Goal: Find specific page/section: Find specific page/section

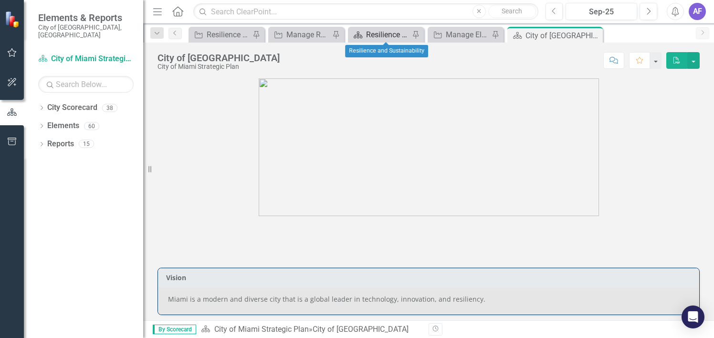
click at [380, 35] on div "Resilience and Sustainability" at bounding box center [387, 35] width 43 height 12
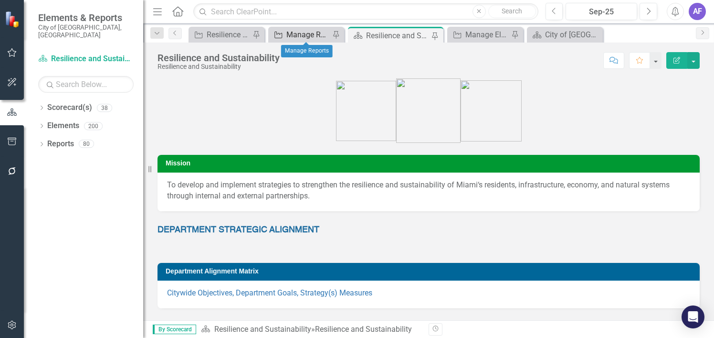
click at [314, 38] on div "Manage Reports" at bounding box center [307, 35] width 43 height 12
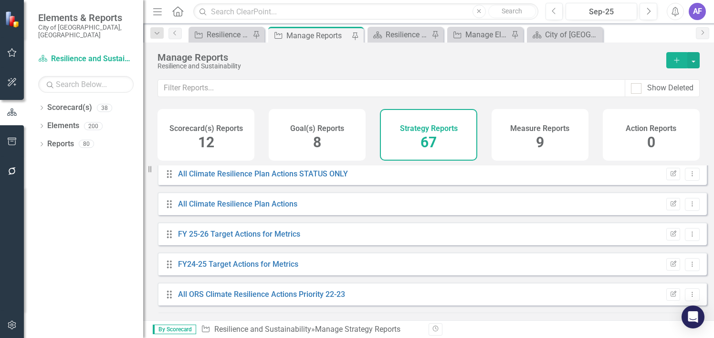
scroll to position [95, 0]
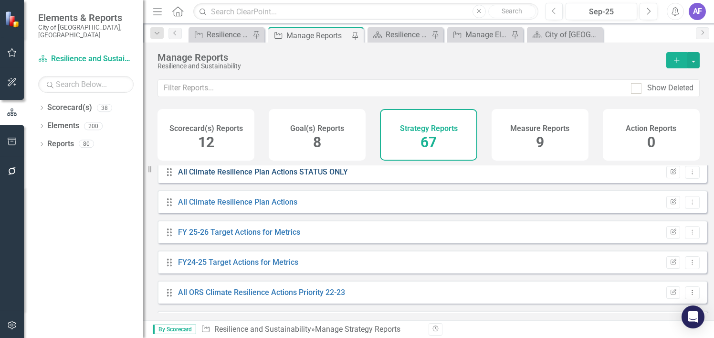
click at [284, 176] on link "All Climate Resilience Plan Actions STATUS ONLY" at bounding box center [263, 171] width 170 height 9
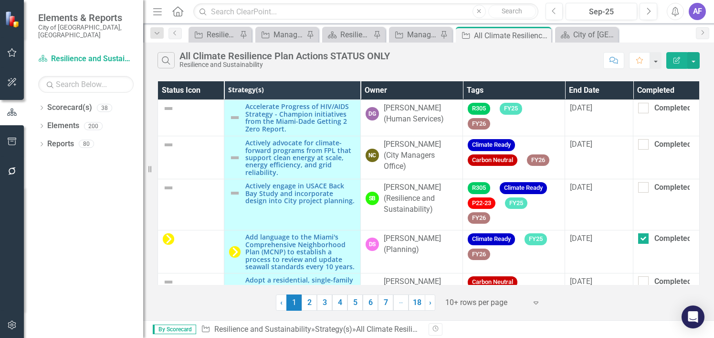
click at [403, 89] on th "Owner" at bounding box center [411, 90] width 102 height 19
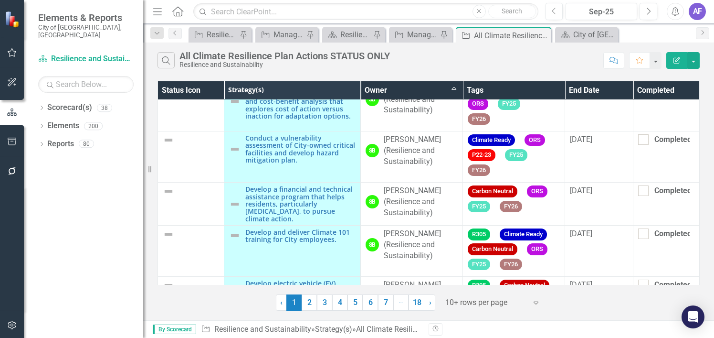
scroll to position [259, 0]
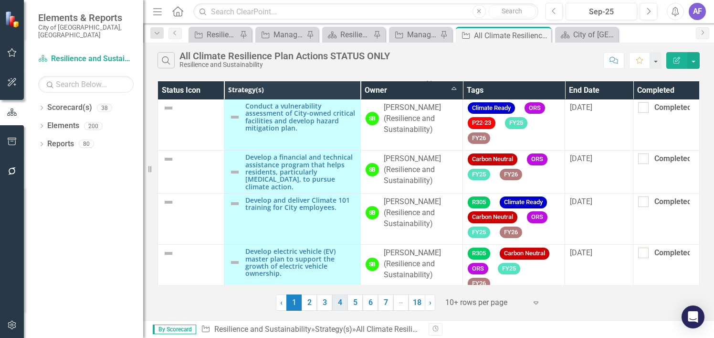
click at [336, 297] on link "4" at bounding box center [339, 302] width 15 height 16
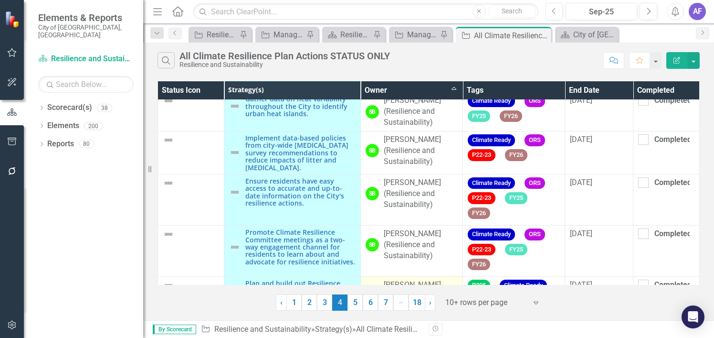
scroll to position [286, 0]
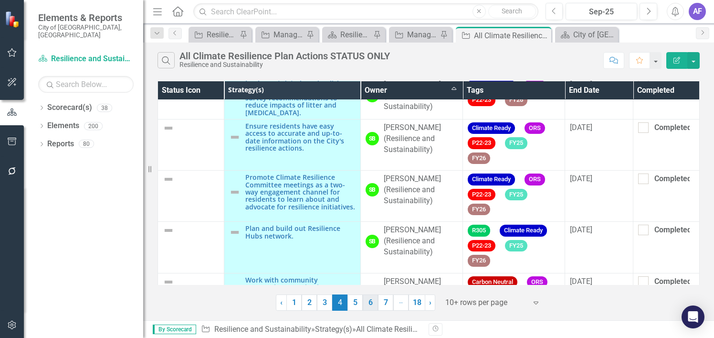
click at [364, 307] on link "6" at bounding box center [370, 302] width 15 height 16
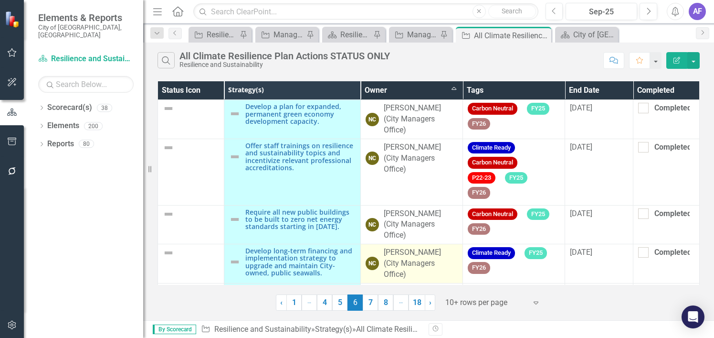
scroll to position [259, 0]
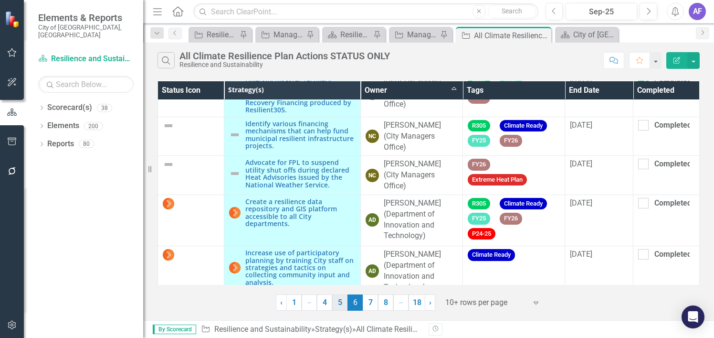
click at [342, 306] on link "5" at bounding box center [339, 302] width 15 height 16
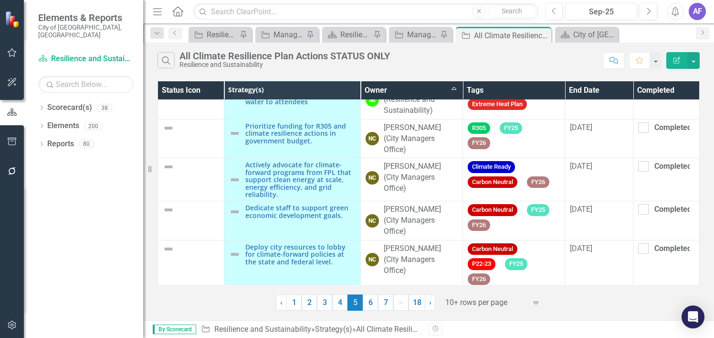
scroll to position [248, 0]
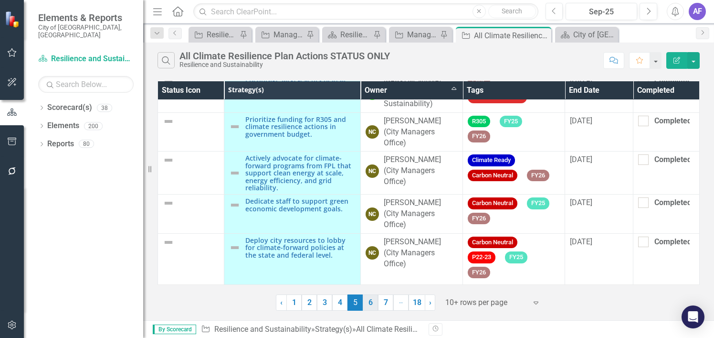
click at [376, 302] on link "6" at bounding box center [370, 302] width 15 height 16
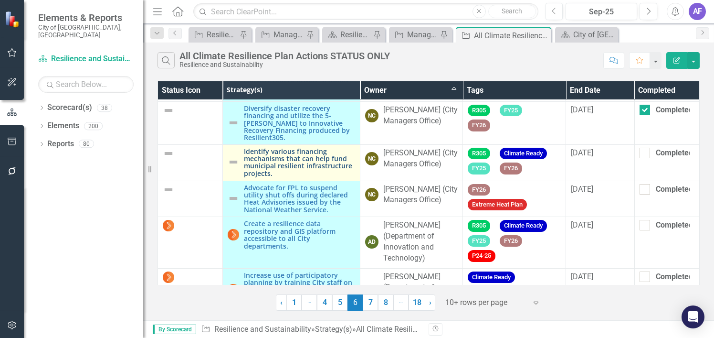
scroll to position [259, 0]
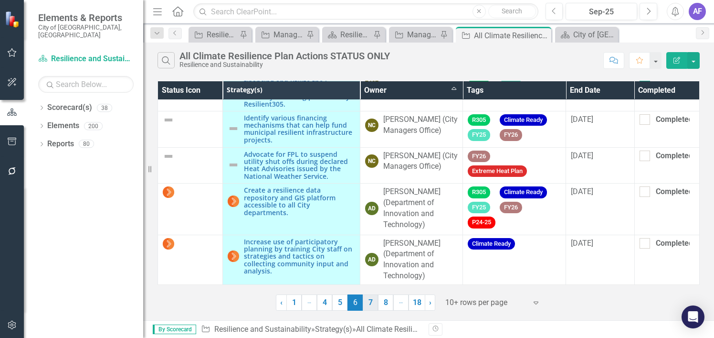
click at [367, 305] on link "7" at bounding box center [370, 302] width 15 height 16
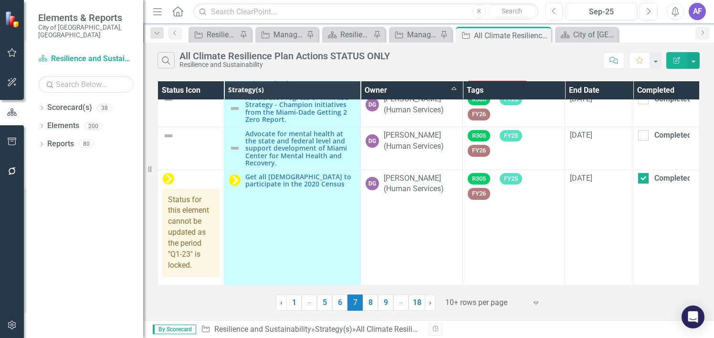
scroll to position [79, 0]
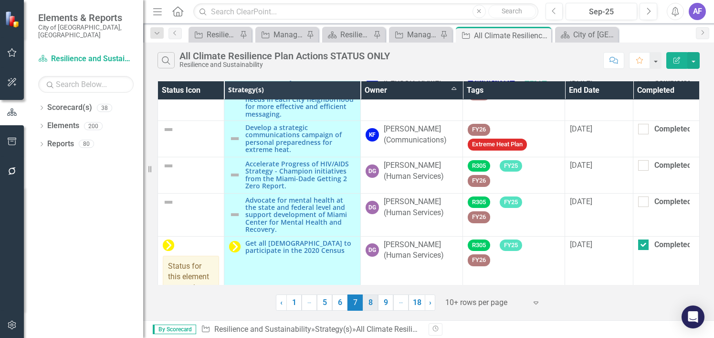
click at [369, 300] on link "8" at bounding box center [370, 302] width 15 height 16
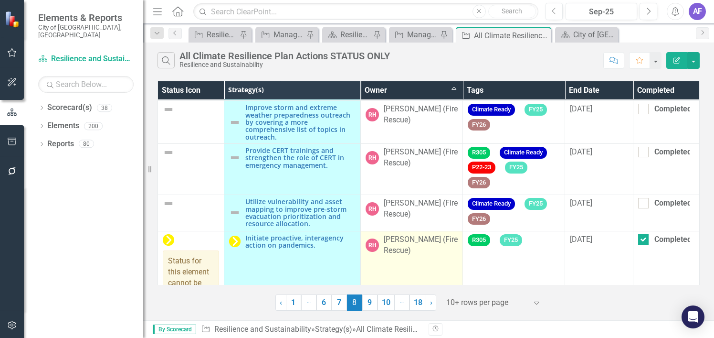
scroll to position [90, 0]
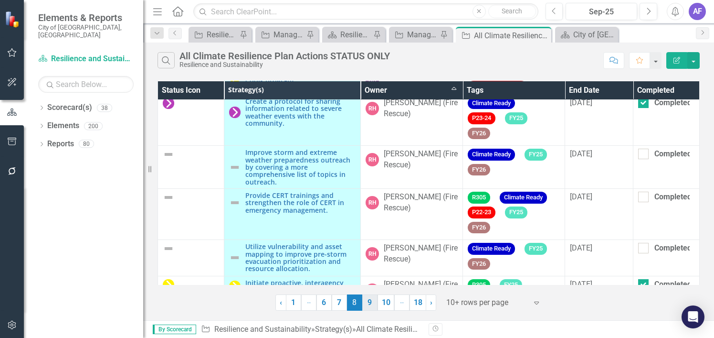
click at [367, 301] on link "9" at bounding box center [369, 302] width 15 height 16
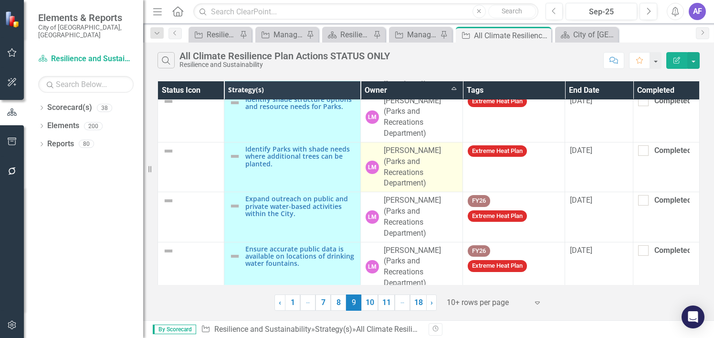
scroll to position [298, 0]
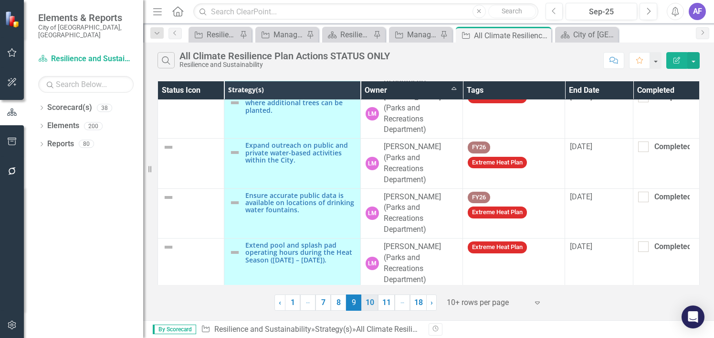
click at [370, 301] on link "10" at bounding box center [369, 302] width 17 height 16
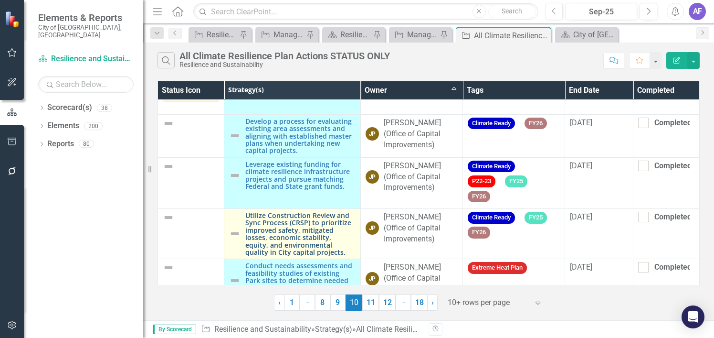
scroll to position [348, 0]
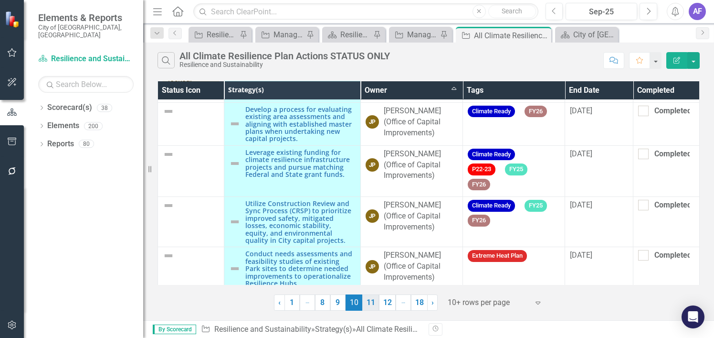
click at [373, 299] on link "11" at bounding box center [370, 302] width 17 height 16
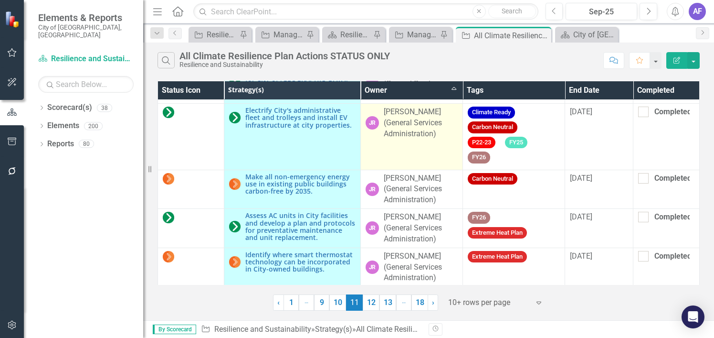
scroll to position [225, 0]
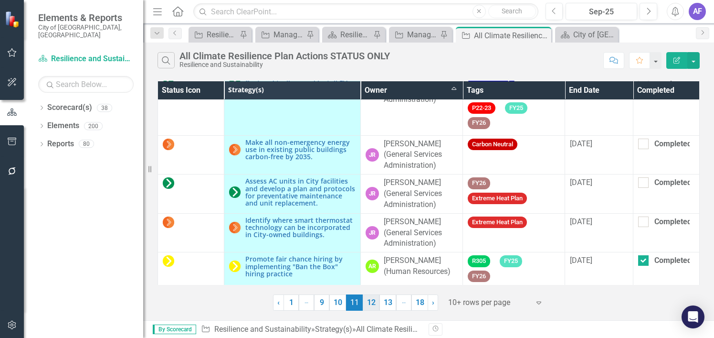
click at [374, 302] on link "12" at bounding box center [371, 302] width 17 height 16
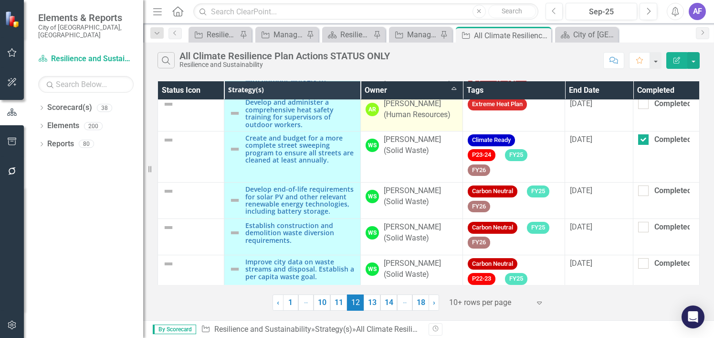
scroll to position [95, 0]
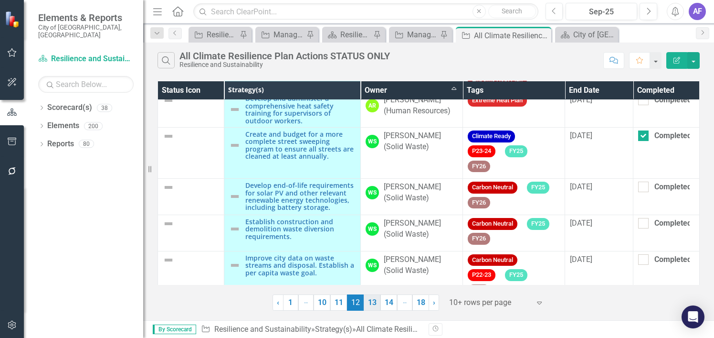
click at [370, 303] on link "13" at bounding box center [372, 302] width 17 height 16
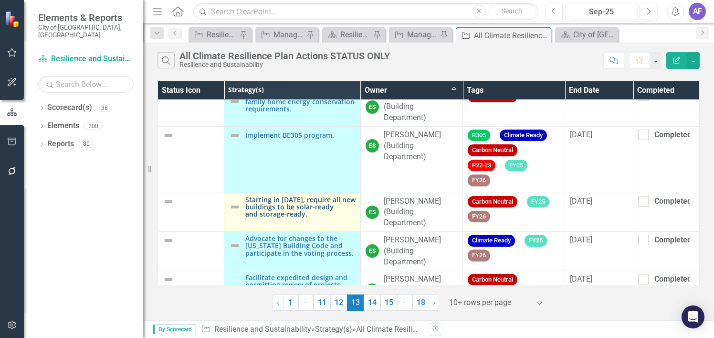
scroll to position [271, 0]
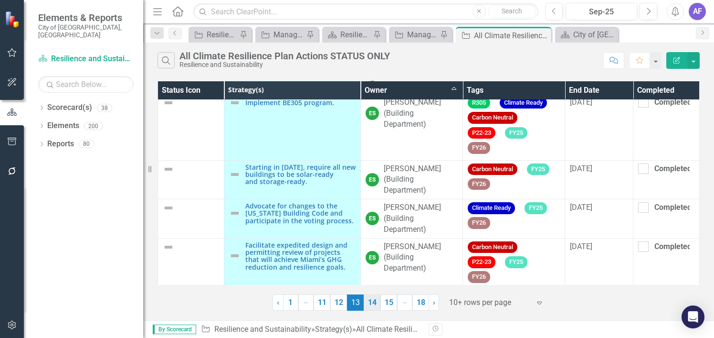
click at [371, 305] on link "14" at bounding box center [372, 302] width 17 height 16
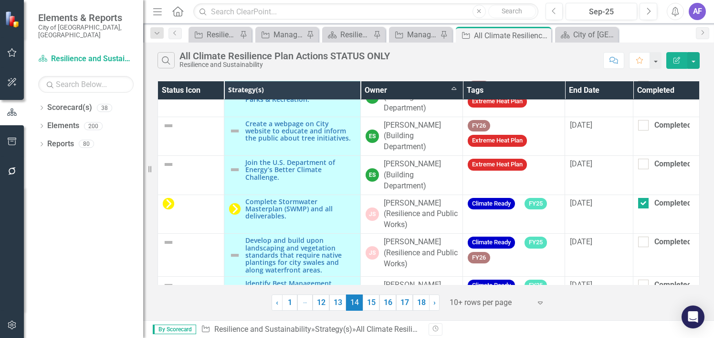
scroll to position [314, 0]
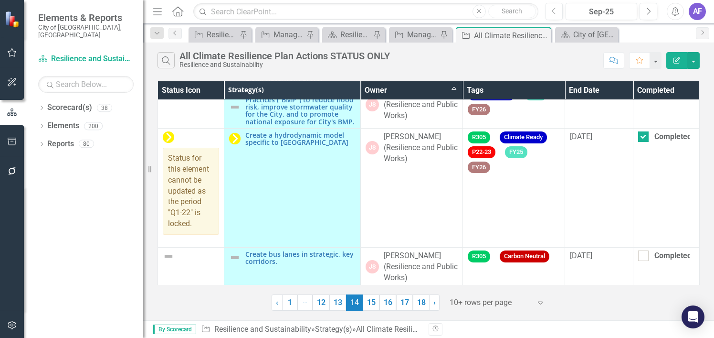
click at [369, 302] on link "15" at bounding box center [371, 302] width 17 height 16
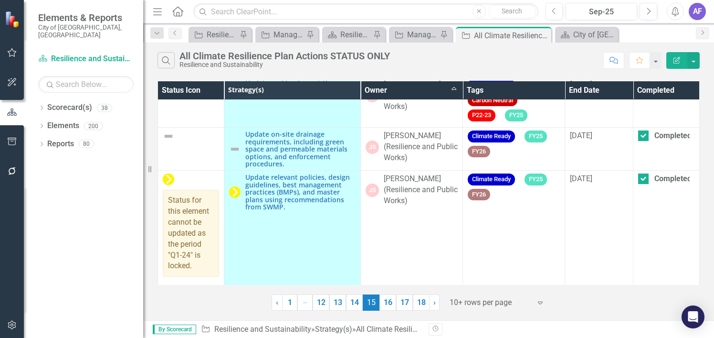
scroll to position [401, 0]
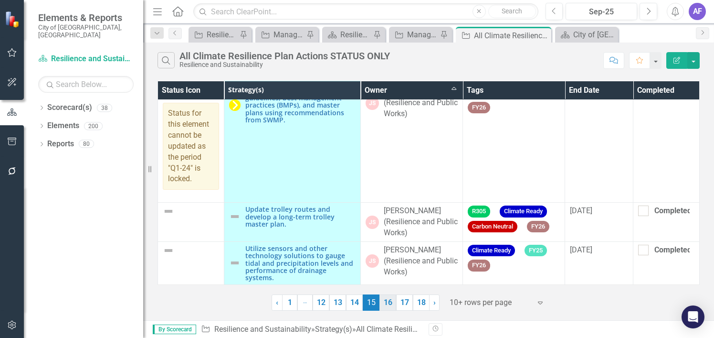
click at [390, 308] on link "16" at bounding box center [388, 302] width 17 height 16
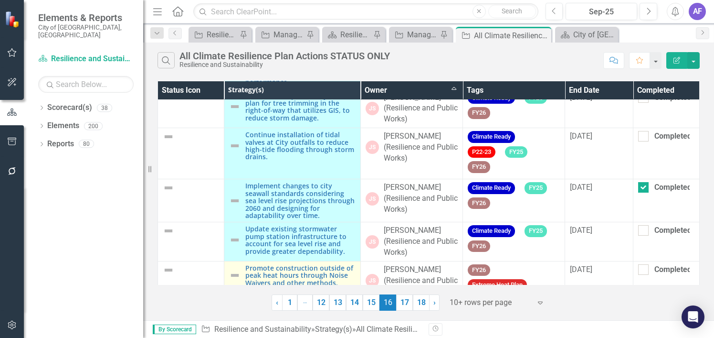
scroll to position [233, 0]
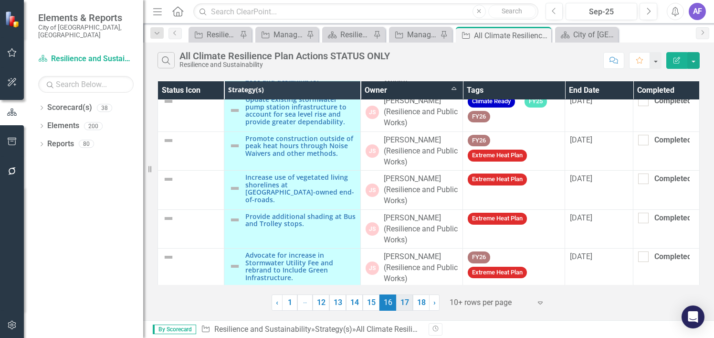
click at [401, 301] on link "17" at bounding box center [404, 302] width 17 height 16
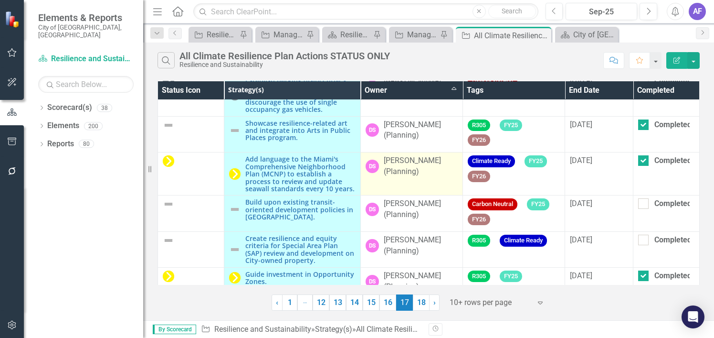
scroll to position [220, 0]
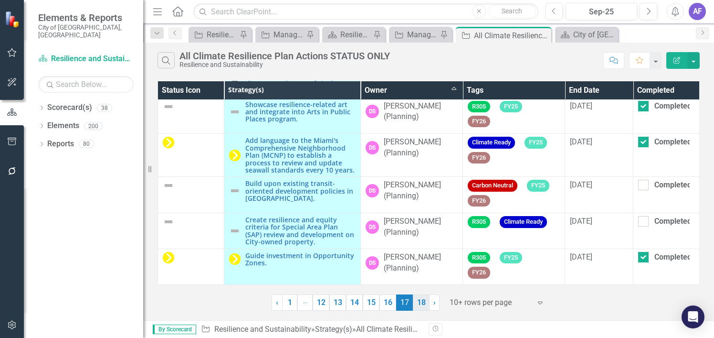
click at [422, 306] on link "18" at bounding box center [421, 302] width 17 height 16
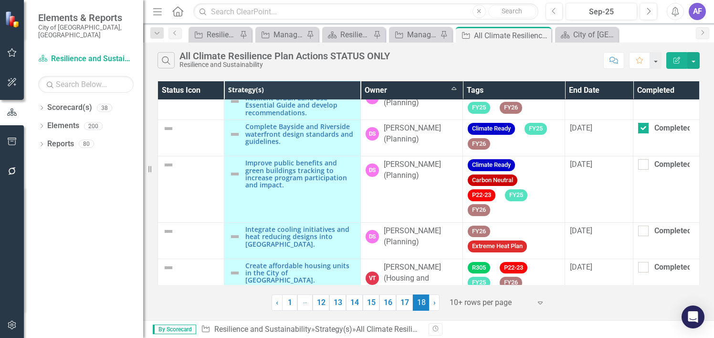
scroll to position [284, 0]
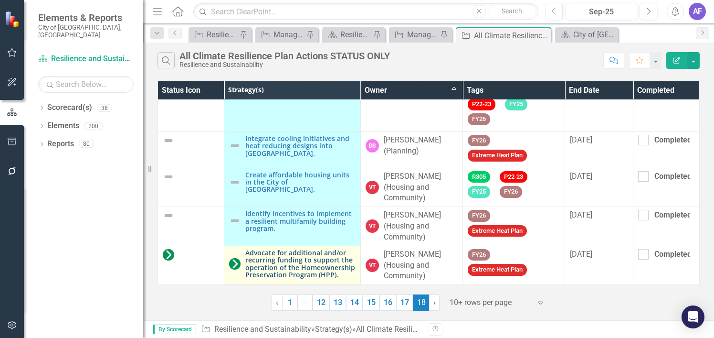
click at [270, 267] on link "Advocate for additional and/or recurring funding to support the operation of th…" at bounding box center [300, 264] width 110 height 30
